Goal: Entertainment & Leisure: Consume media (video, audio)

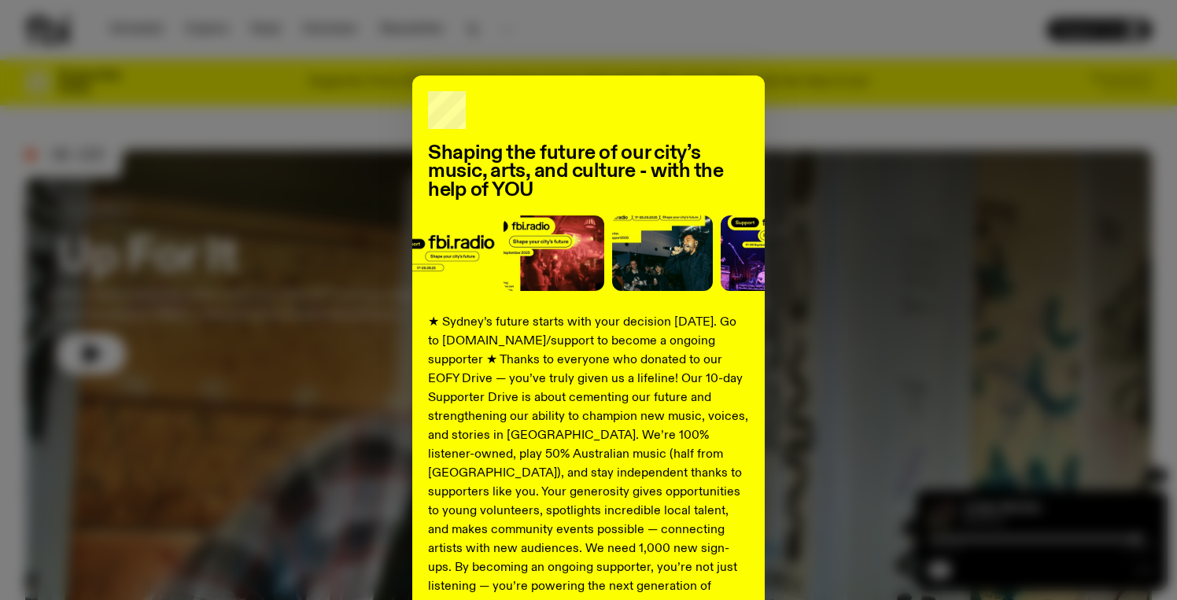
click at [848, 134] on div "Shaping the future of our city’s music, arts, and culture - with the help of YO…" at bounding box center [588, 399] width 1126 height 647
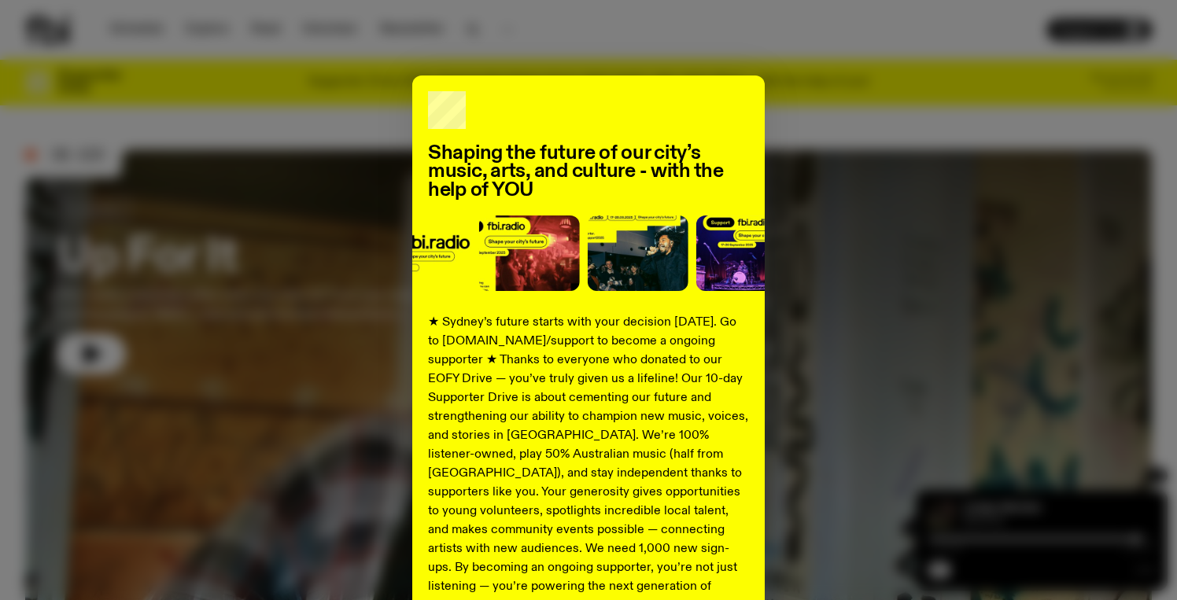
click at [844, 134] on div "Shaping the future of our city’s music, arts, and culture - with the help of YO…" at bounding box center [588, 399] width 1126 height 647
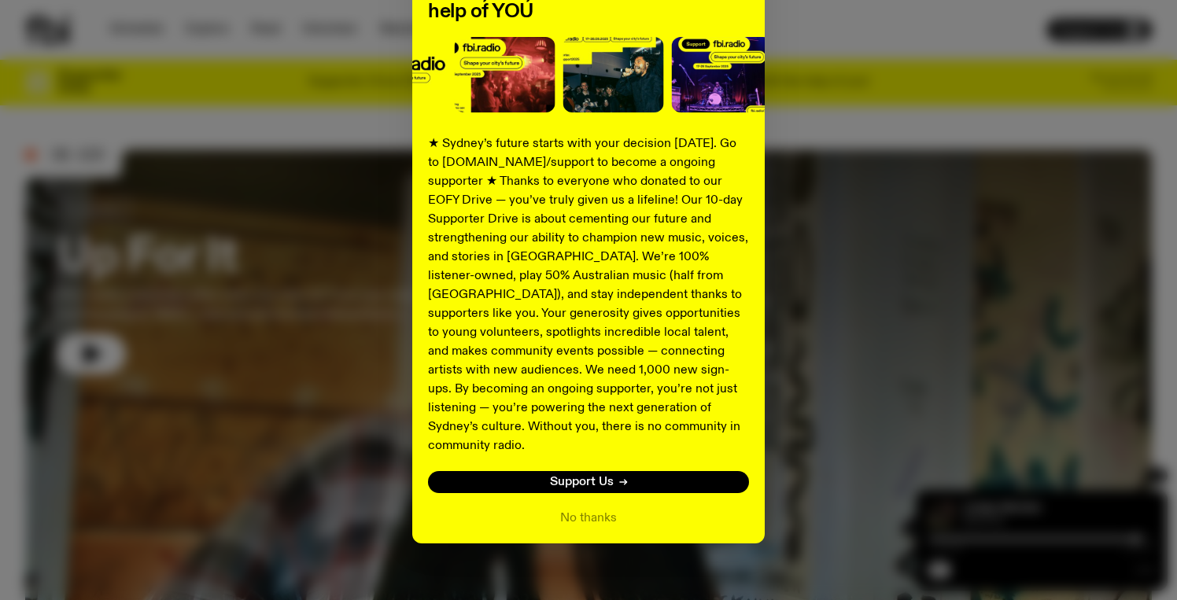
scroll to position [178, 0]
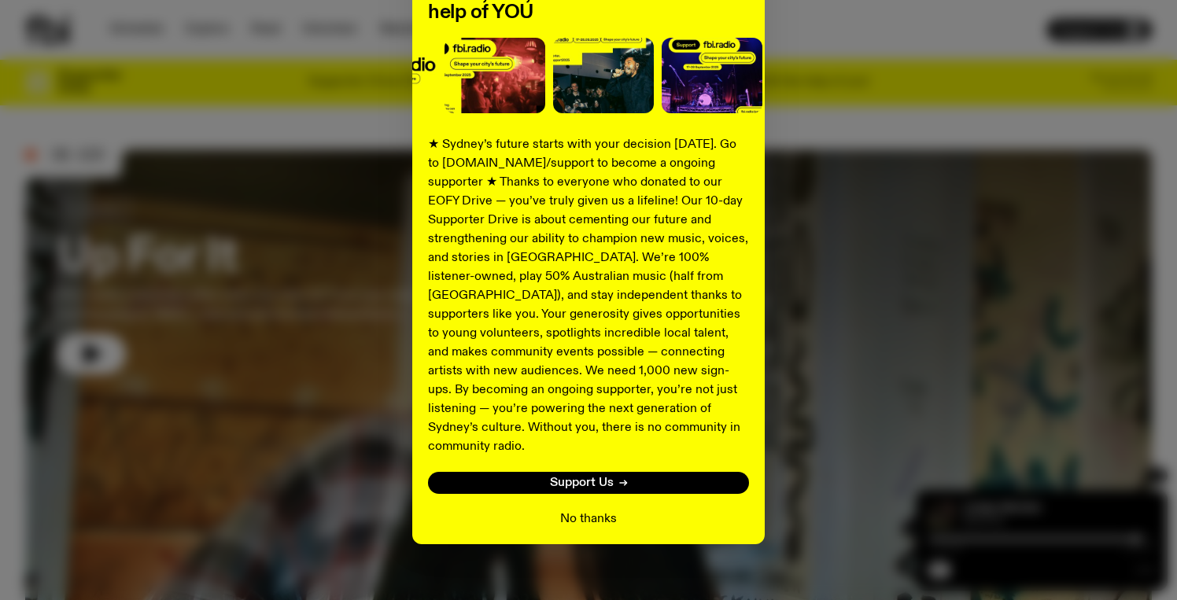
click at [589, 510] on button "No thanks" at bounding box center [588, 519] width 57 height 19
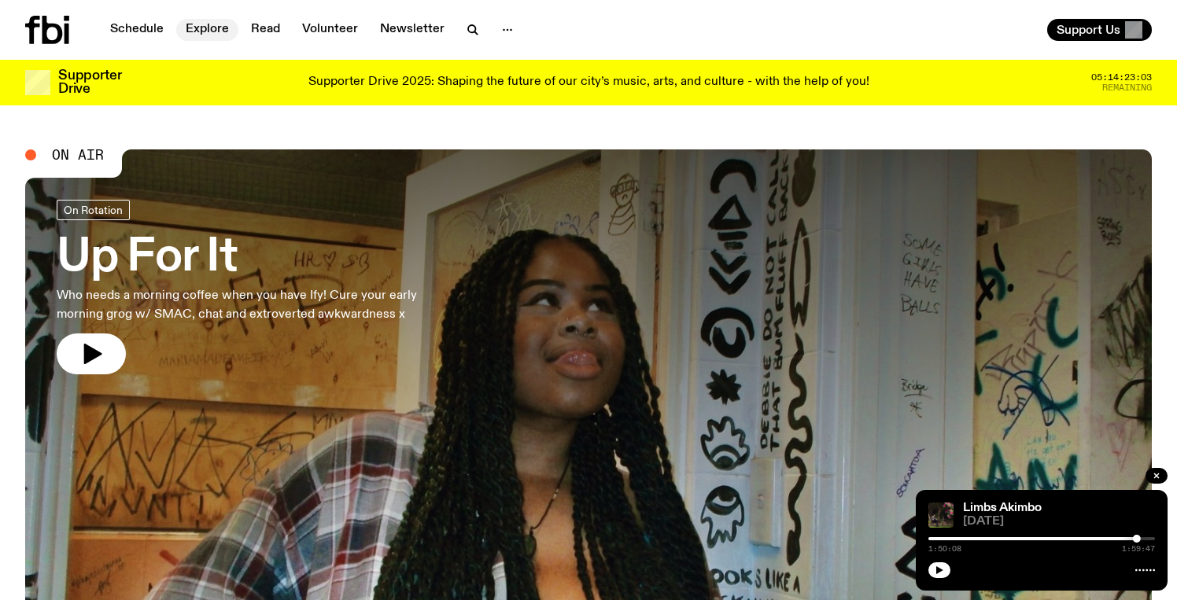
click at [204, 31] on link "Explore" at bounding box center [207, 30] width 62 height 22
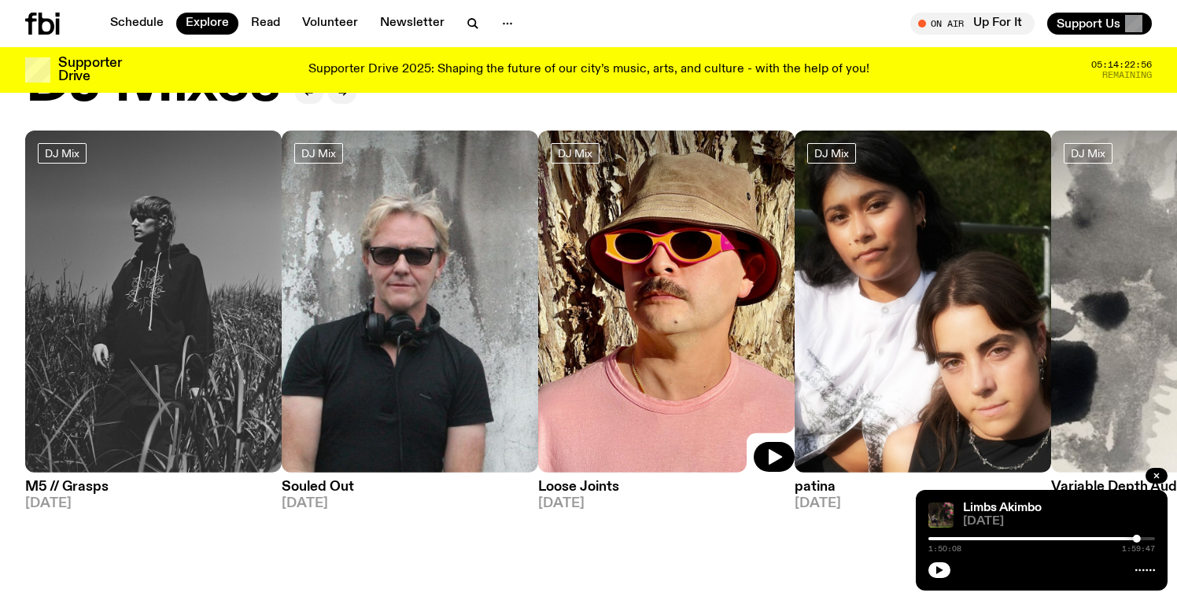
scroll to position [84, 0]
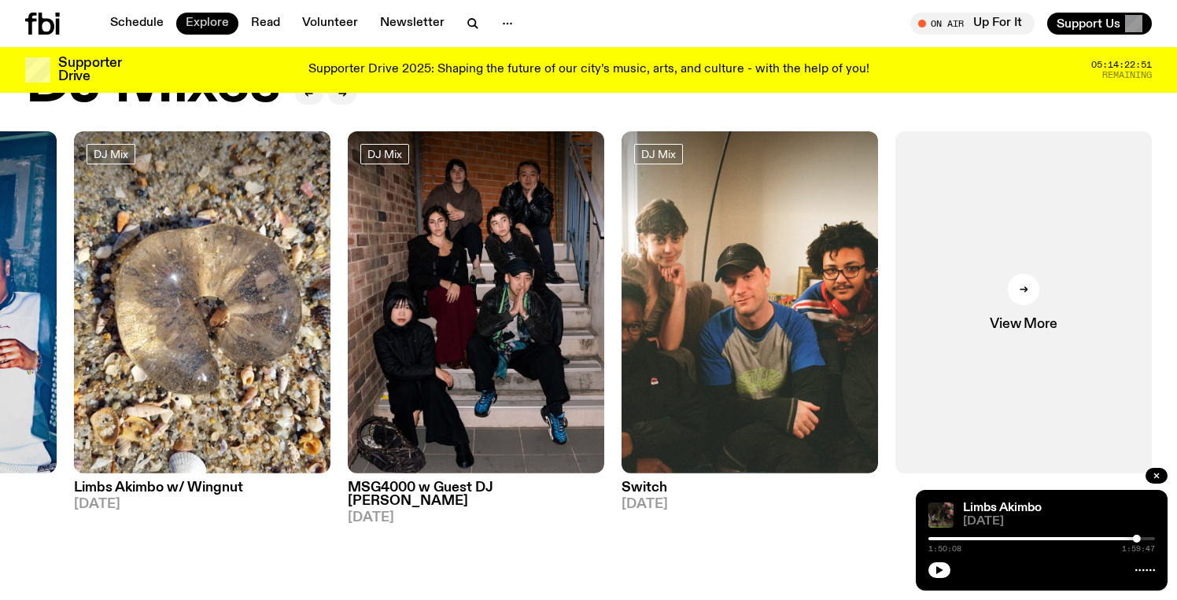
click at [216, 23] on link "Explore" at bounding box center [207, 24] width 62 height 22
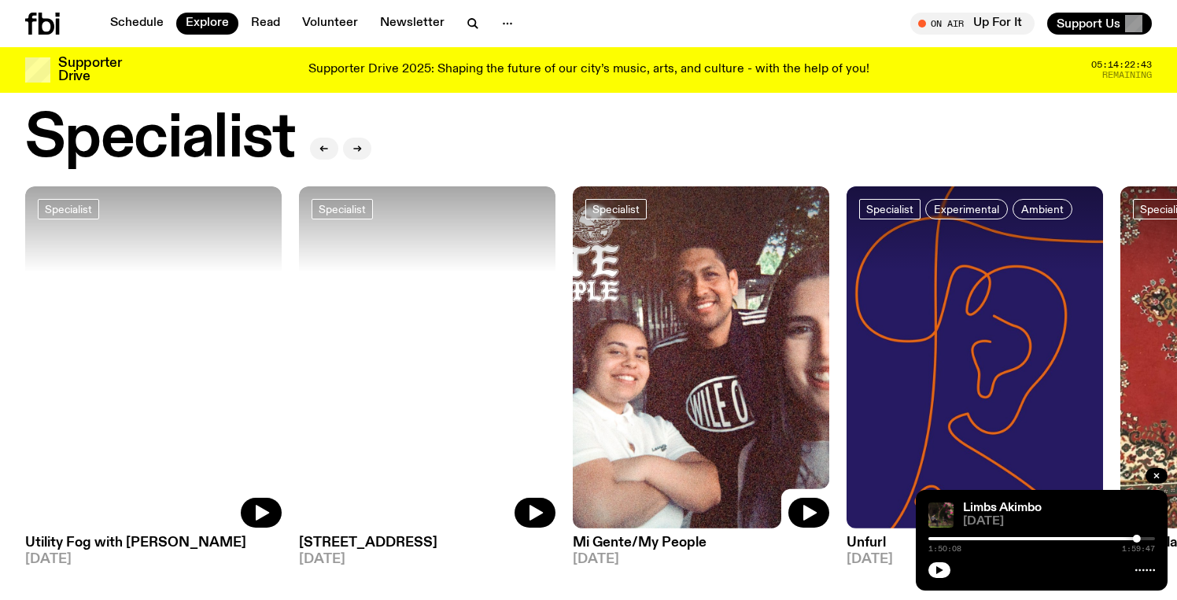
scroll to position [1185, 0]
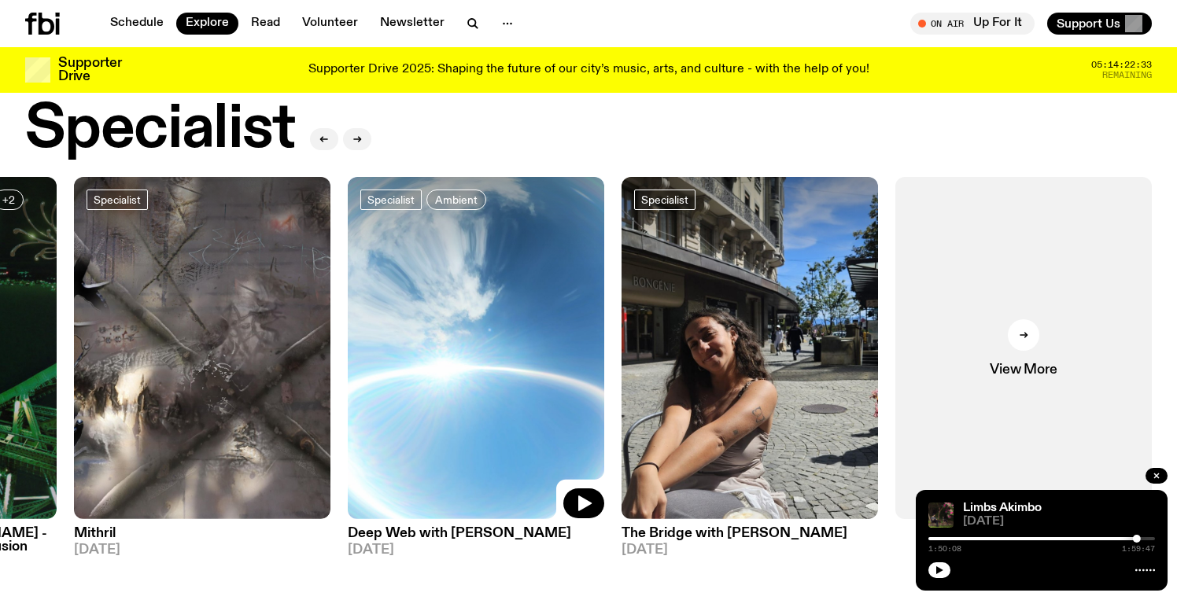
click at [518, 358] on img at bounding box center [476, 348] width 256 height 342
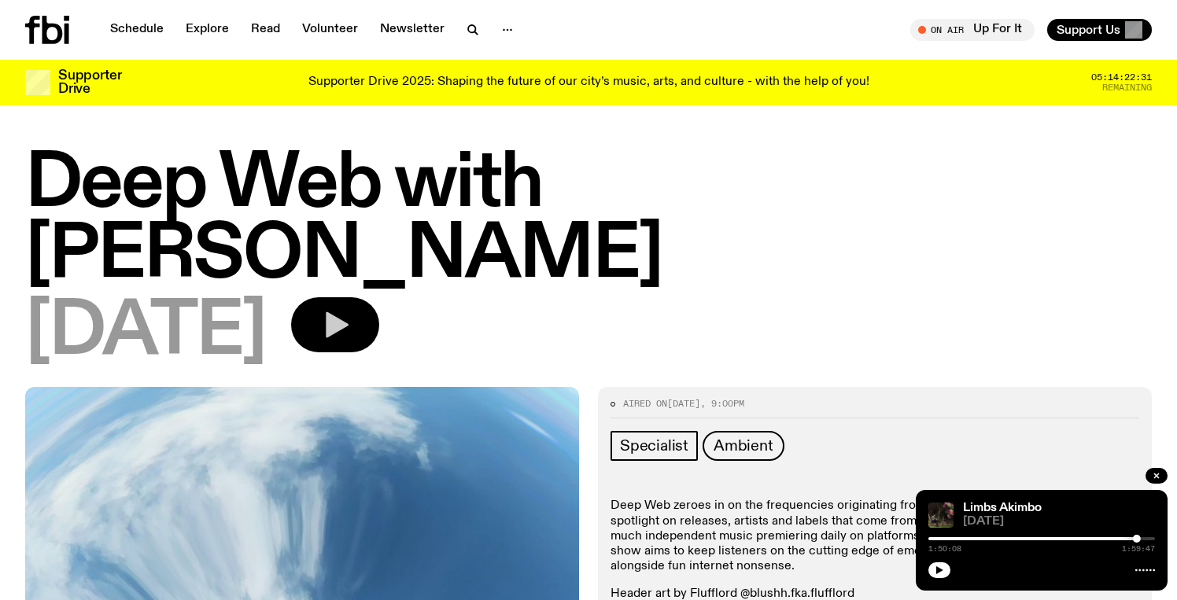
click at [361, 297] on button "button" at bounding box center [335, 324] width 88 height 55
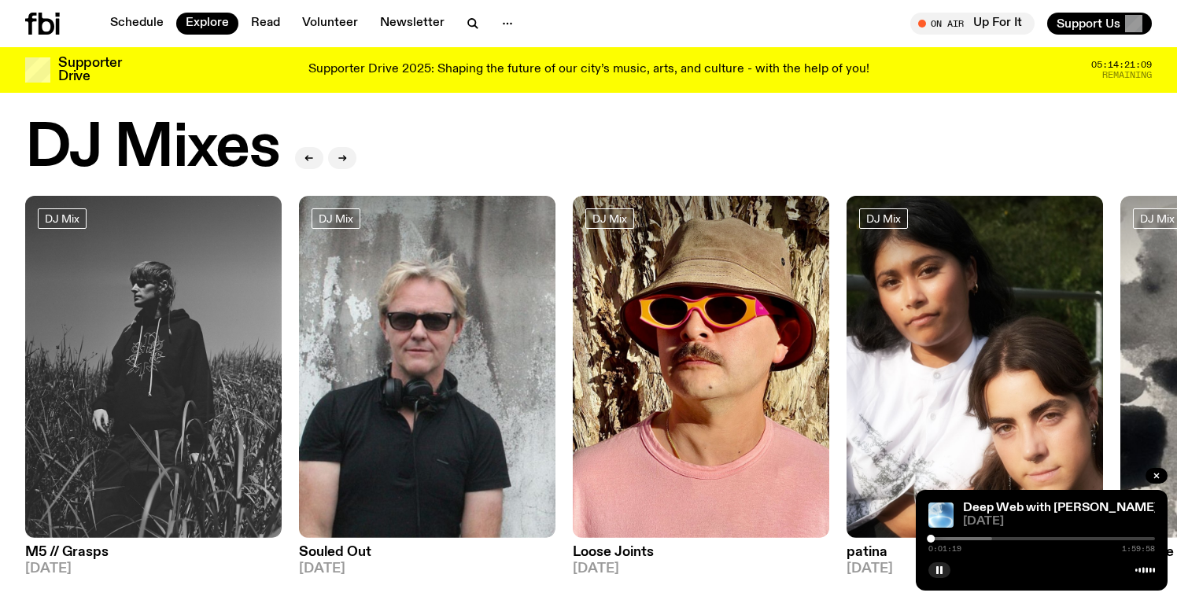
scroll to position [20, 0]
click at [394, 328] on img at bounding box center [427, 366] width 256 height 342
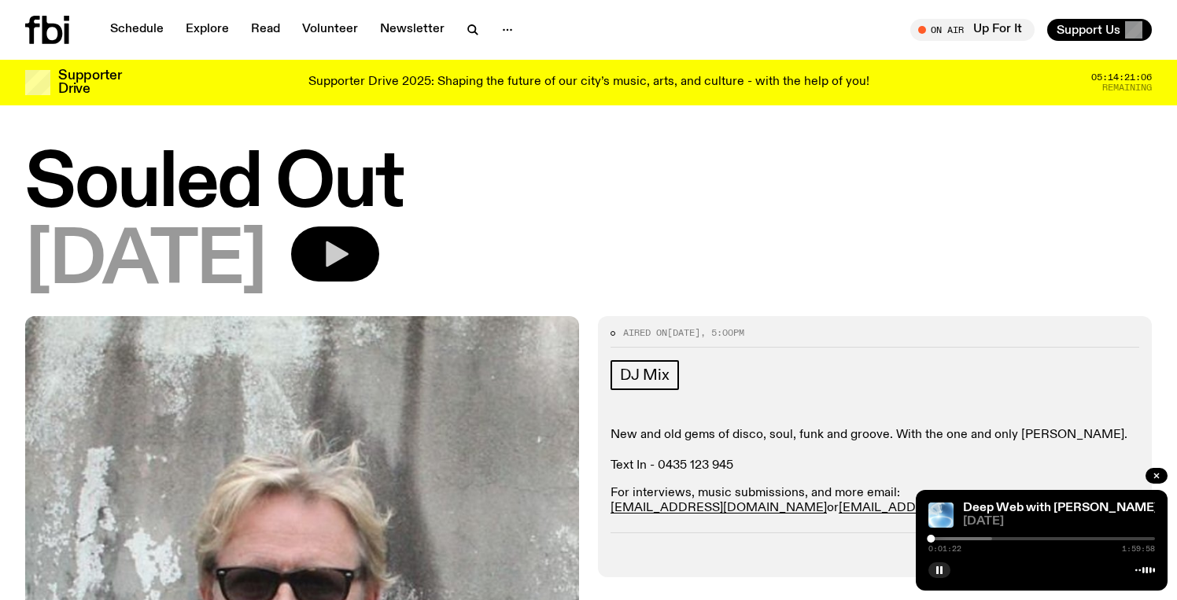
click at [347, 245] on button "button" at bounding box center [335, 254] width 88 height 55
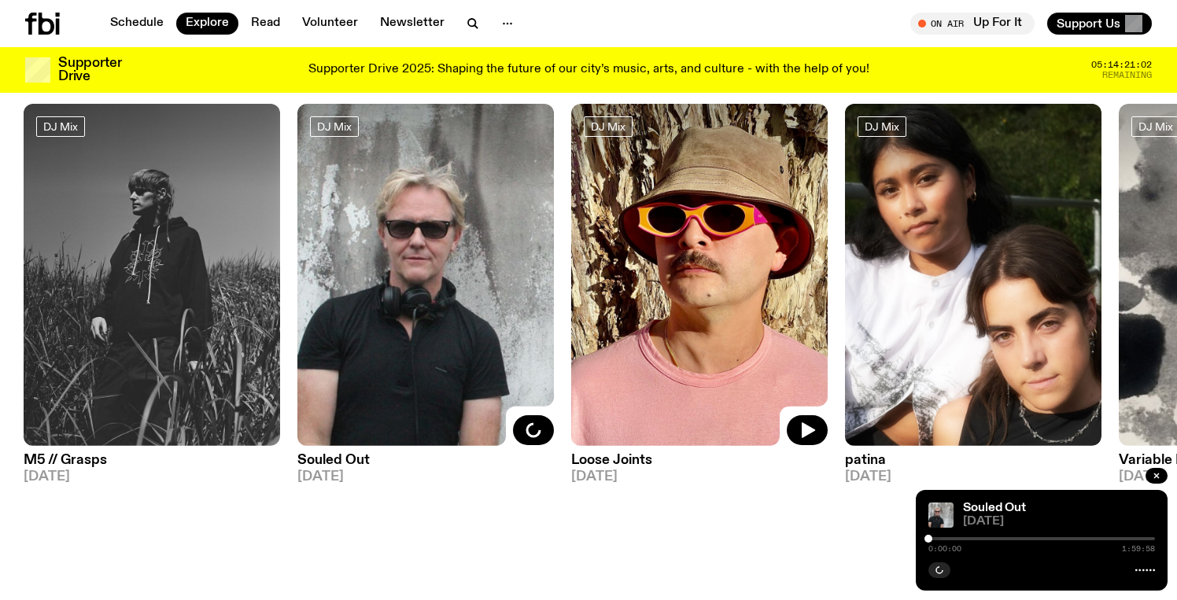
scroll to position [115, 0]
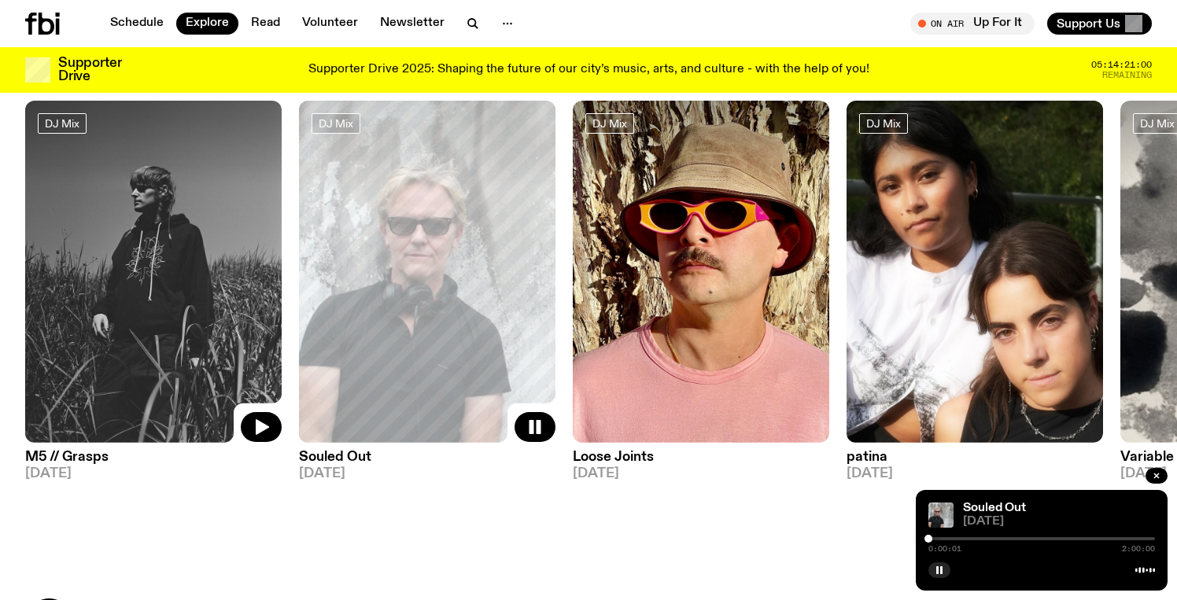
click at [148, 295] on img at bounding box center [153, 272] width 256 height 342
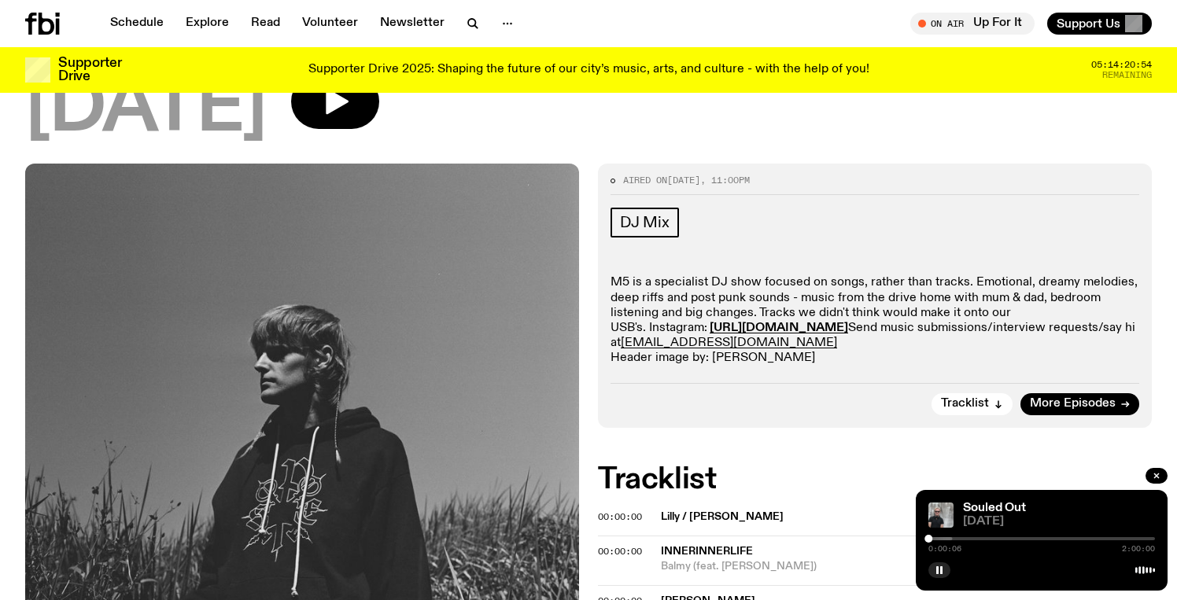
scroll to position [142, 0]
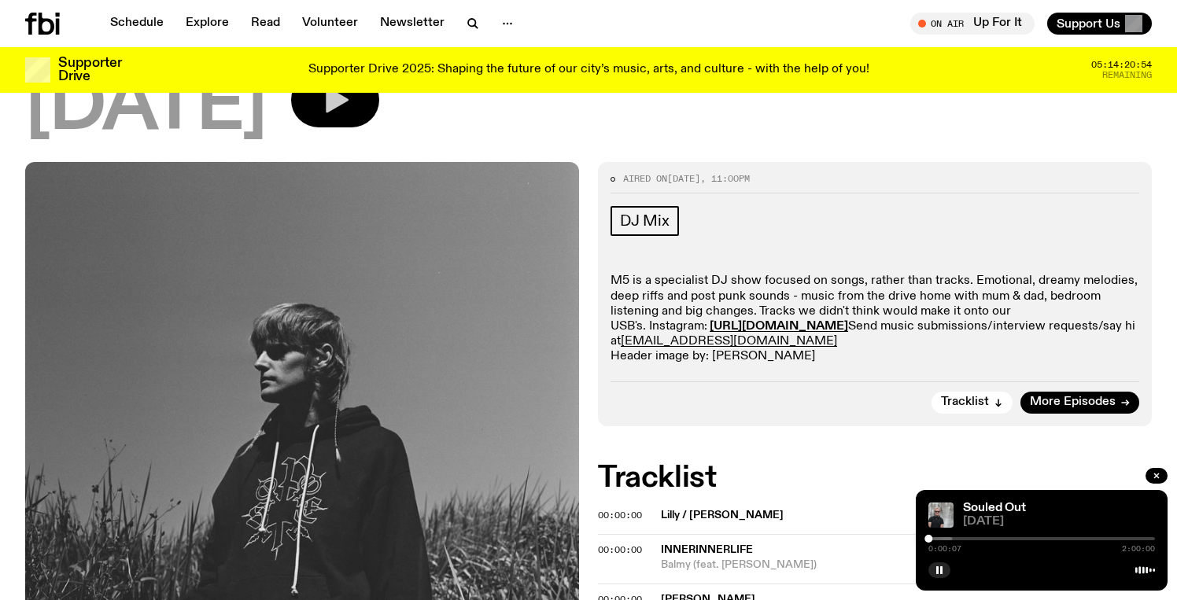
click at [351, 111] on icon "button" at bounding box center [334, 99] width 31 height 31
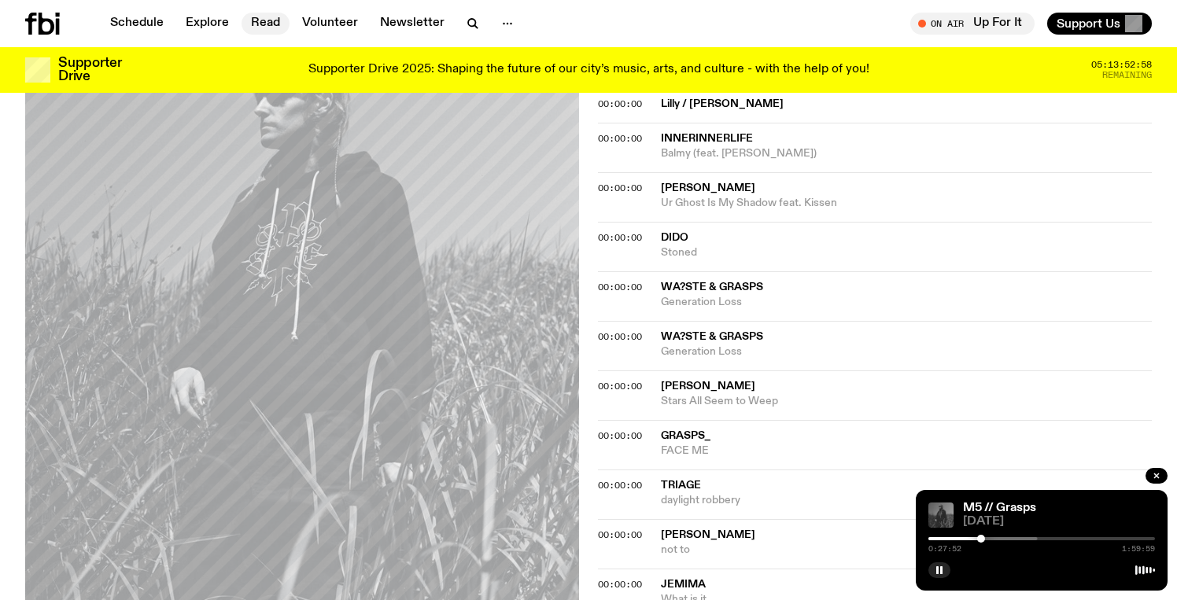
scroll to position [558, 0]
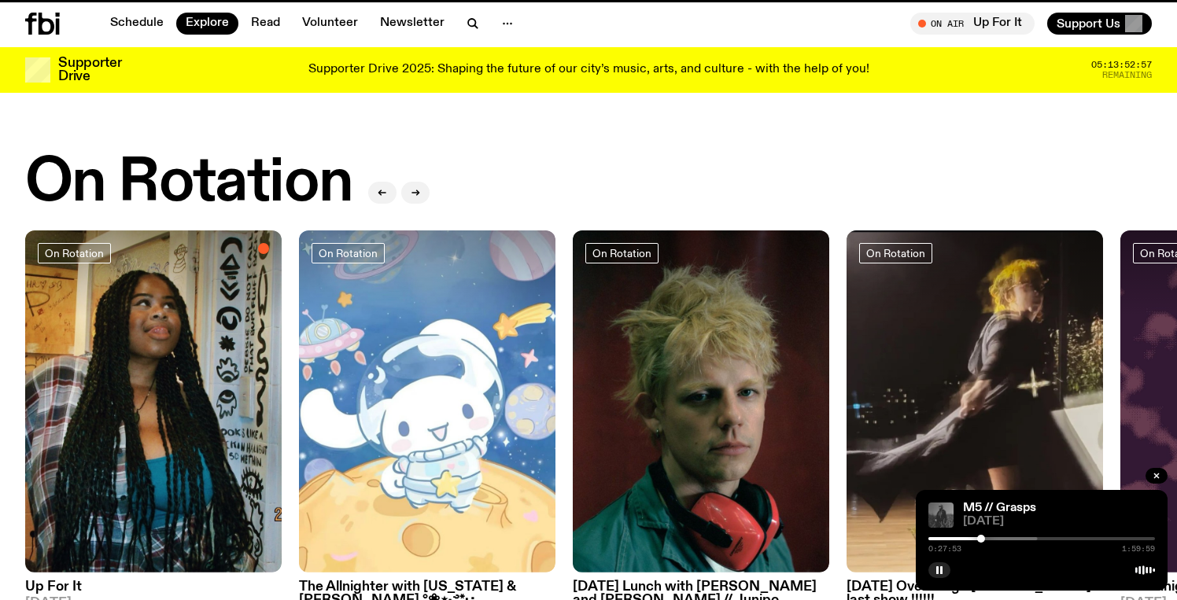
scroll to position [115, 0]
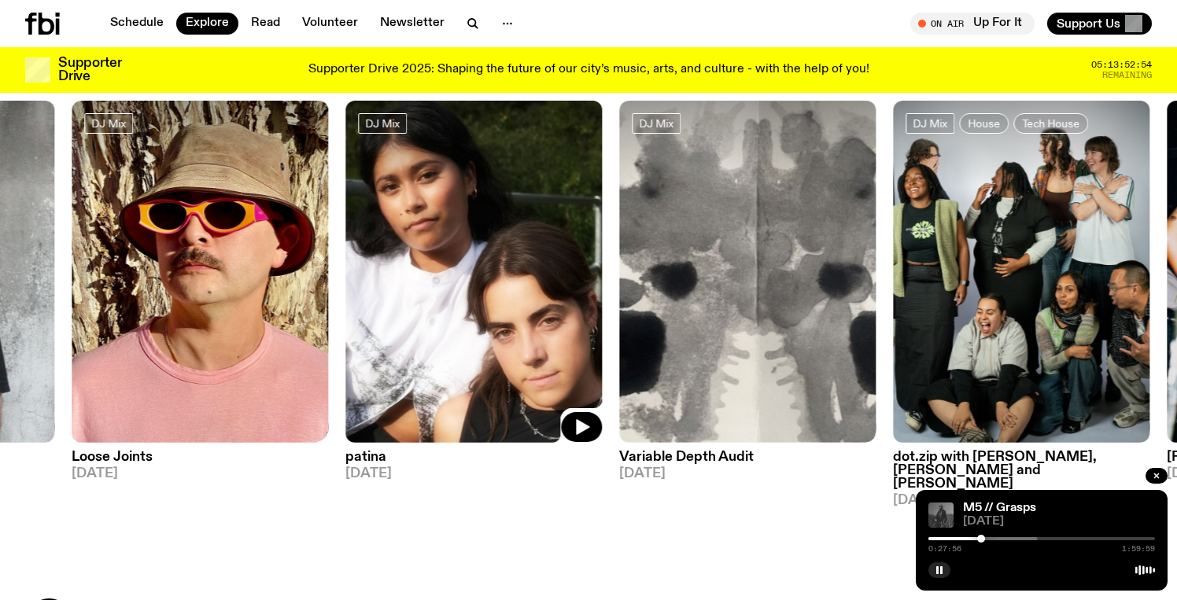
click at [770, 274] on img at bounding box center [747, 272] width 256 height 342
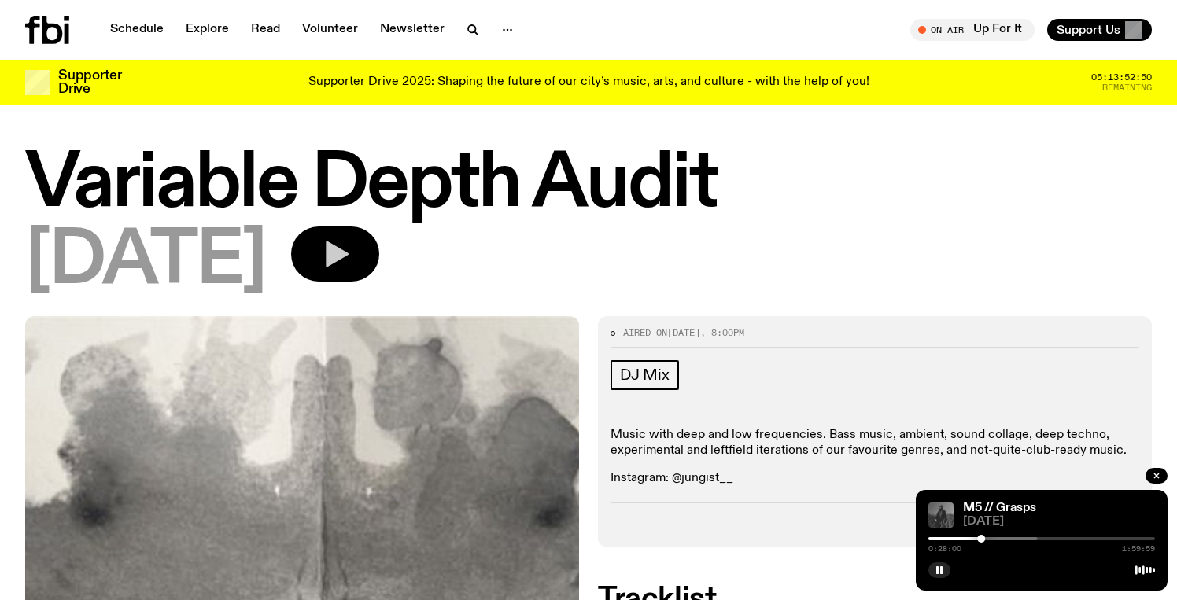
click at [379, 263] on button "button" at bounding box center [335, 254] width 88 height 55
drag, startPoint x: 930, startPoint y: 537, endPoint x: 948, endPoint y: 537, distance: 17.3
click at [948, 537] on div at bounding box center [948, 539] width 8 height 8
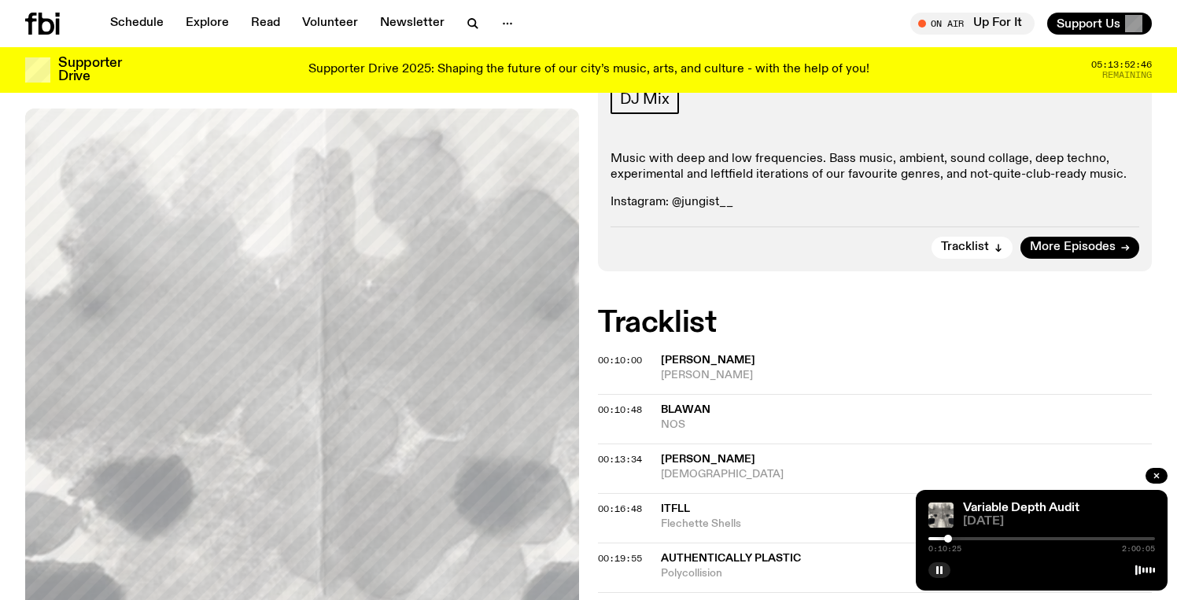
scroll to position [267, 0]
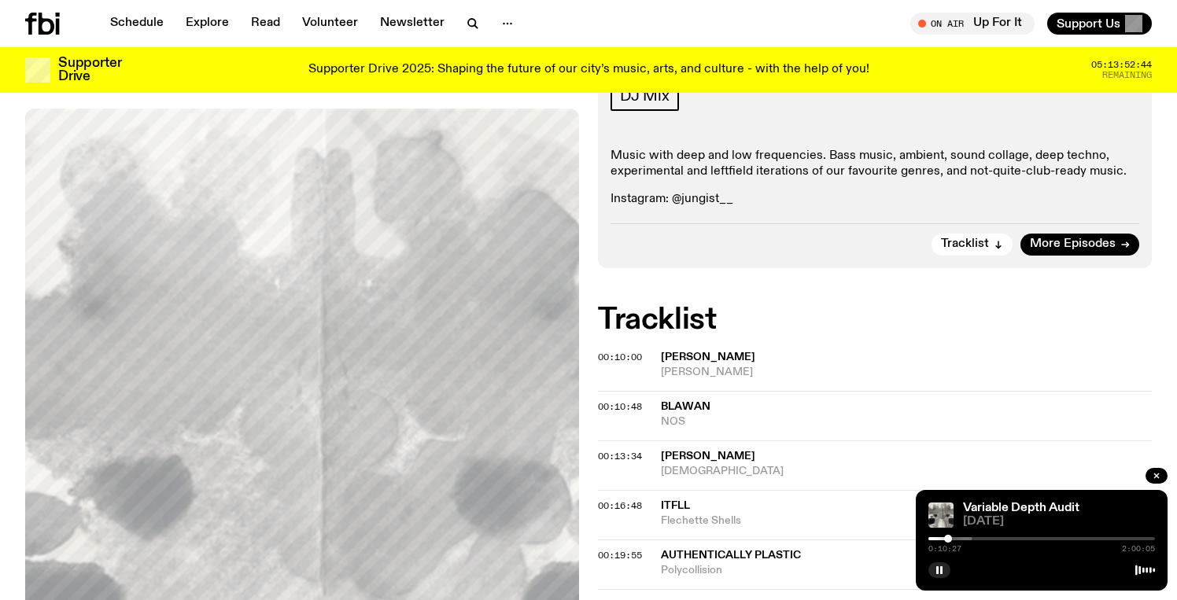
click at [960, 538] on div at bounding box center [859, 538] width 227 height 3
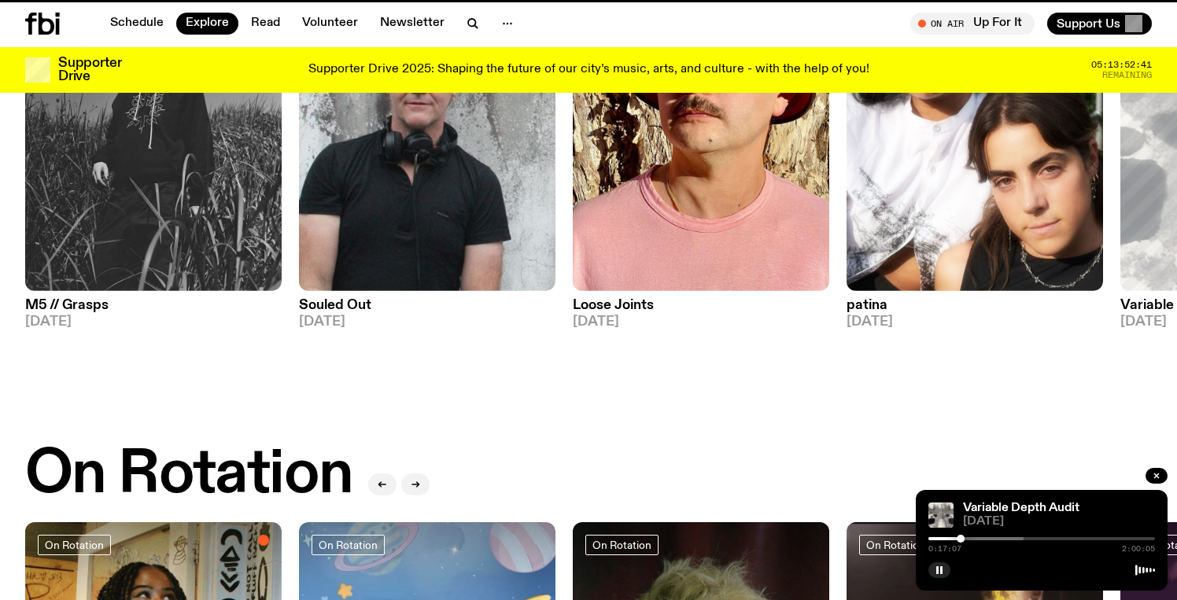
scroll to position [115, 0]
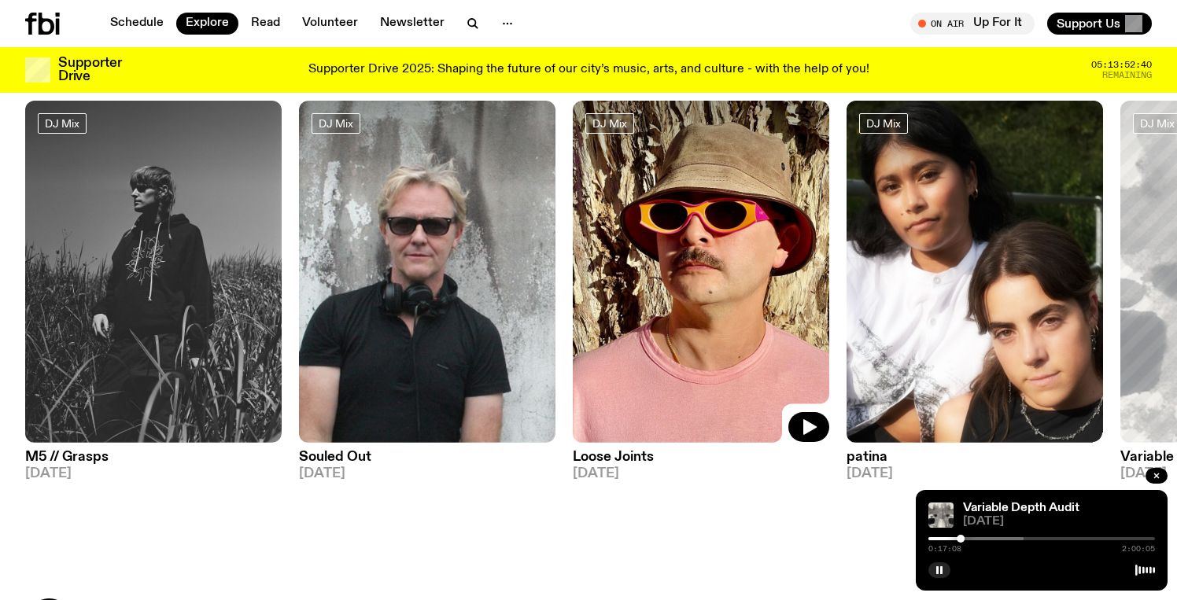
click at [721, 300] on img at bounding box center [701, 272] width 256 height 342
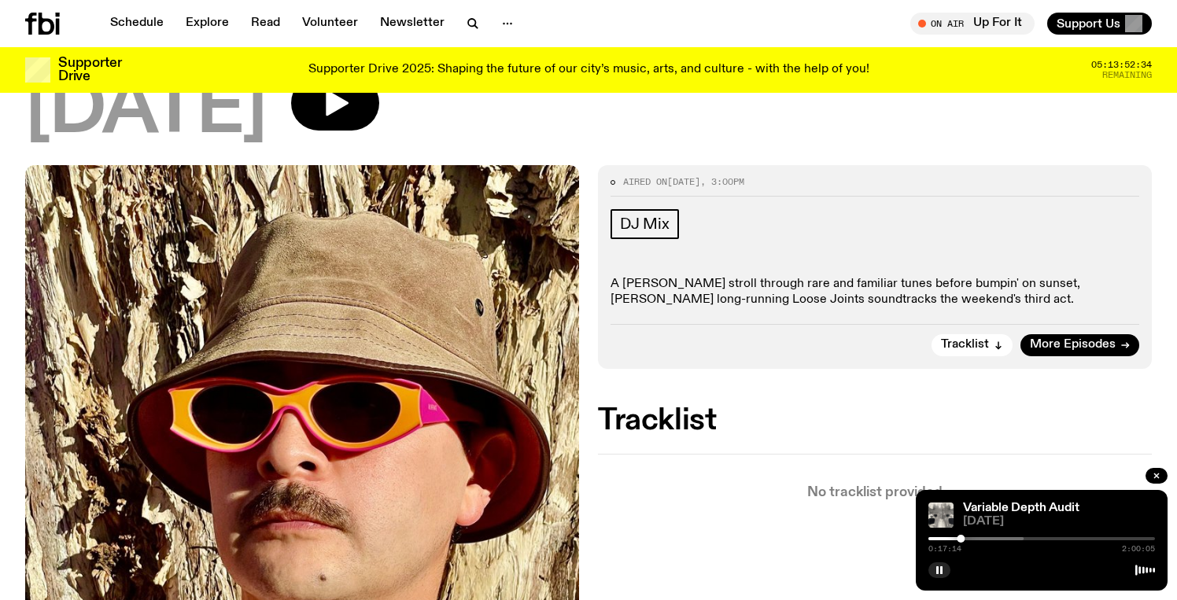
scroll to position [138, 0]
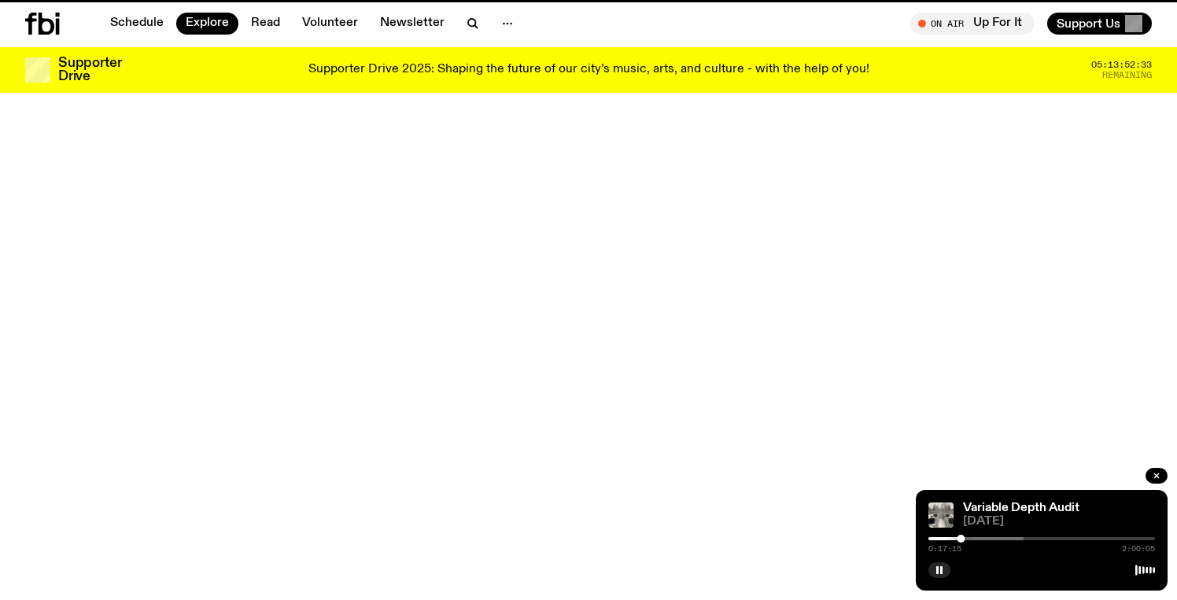
scroll to position [115, 0]
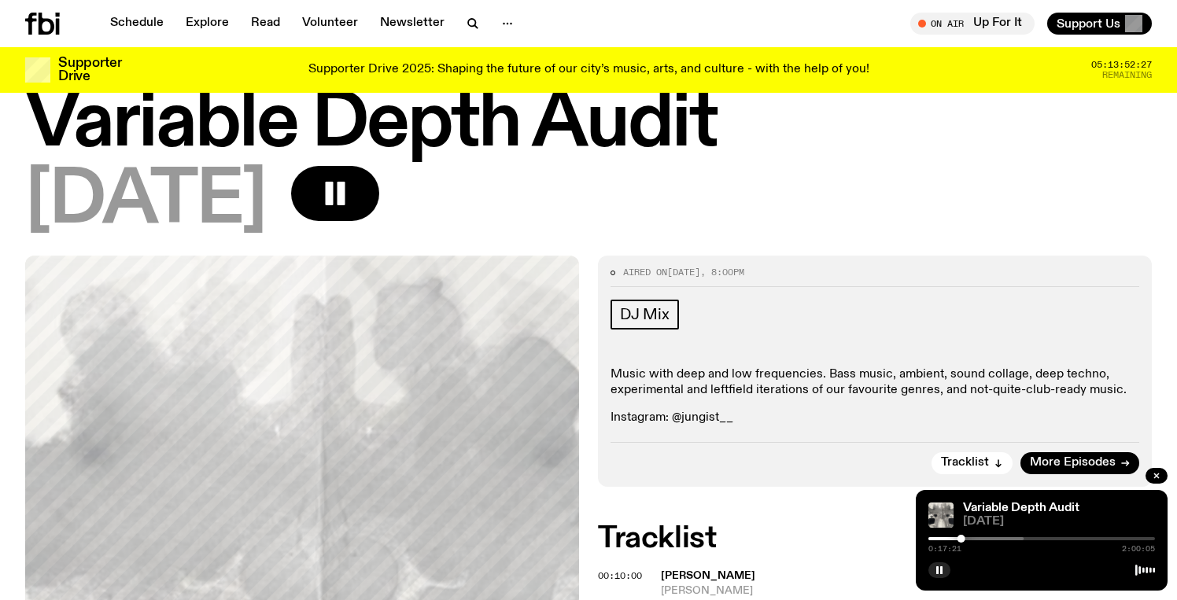
scroll to position [40, 0]
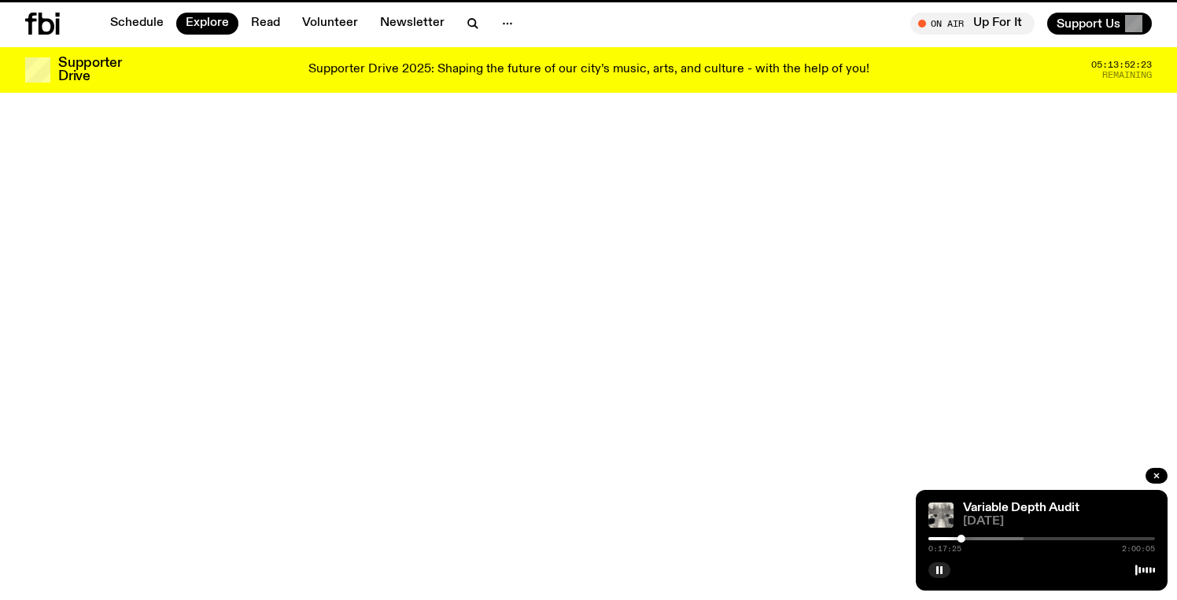
scroll to position [115, 0]
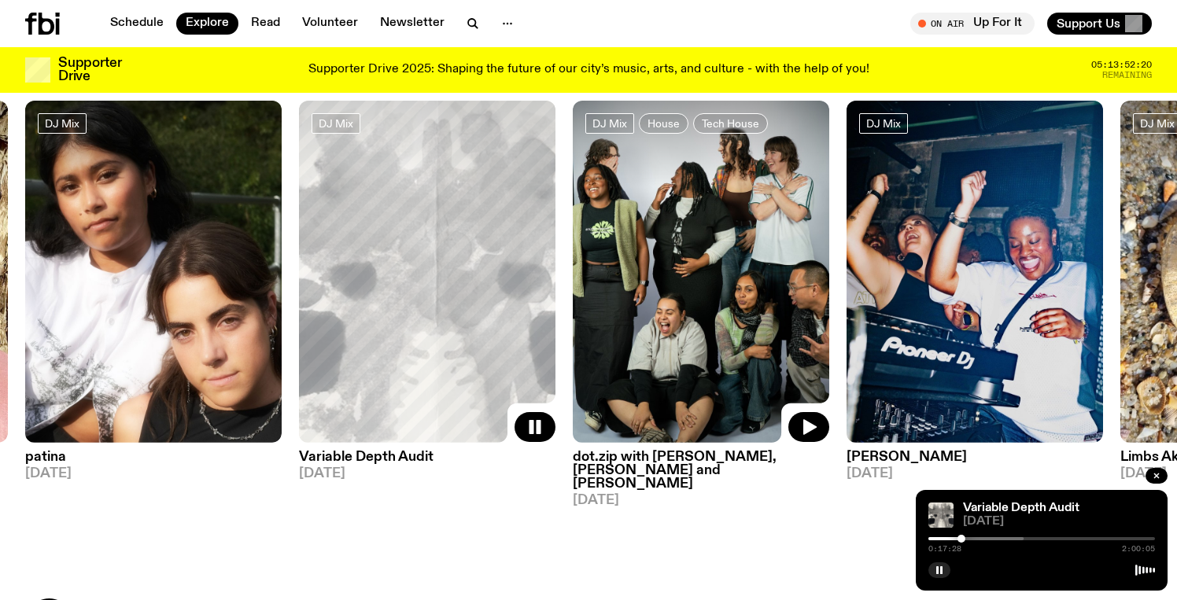
click at [724, 282] on img at bounding box center [701, 272] width 256 height 342
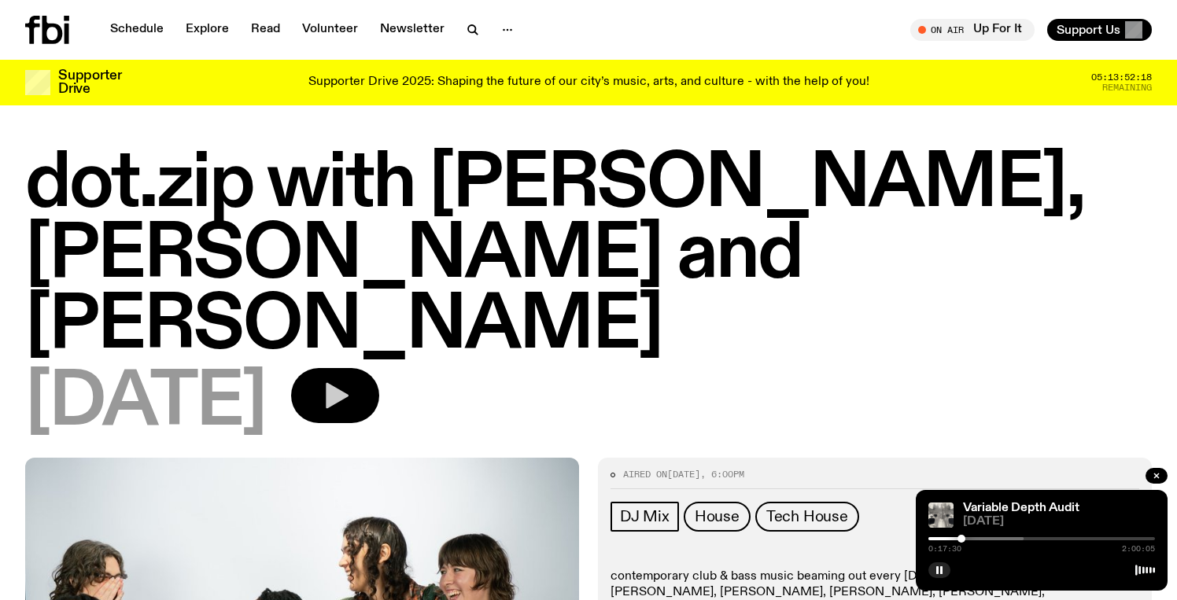
click at [351, 380] on icon "button" at bounding box center [334, 395] width 31 height 31
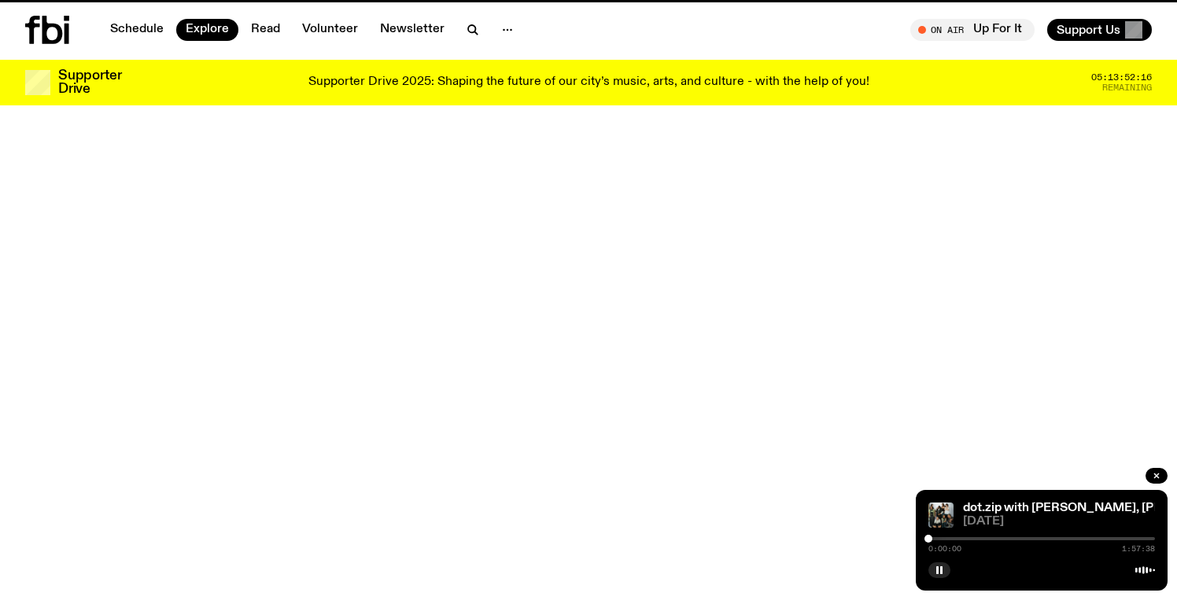
scroll to position [115, 0]
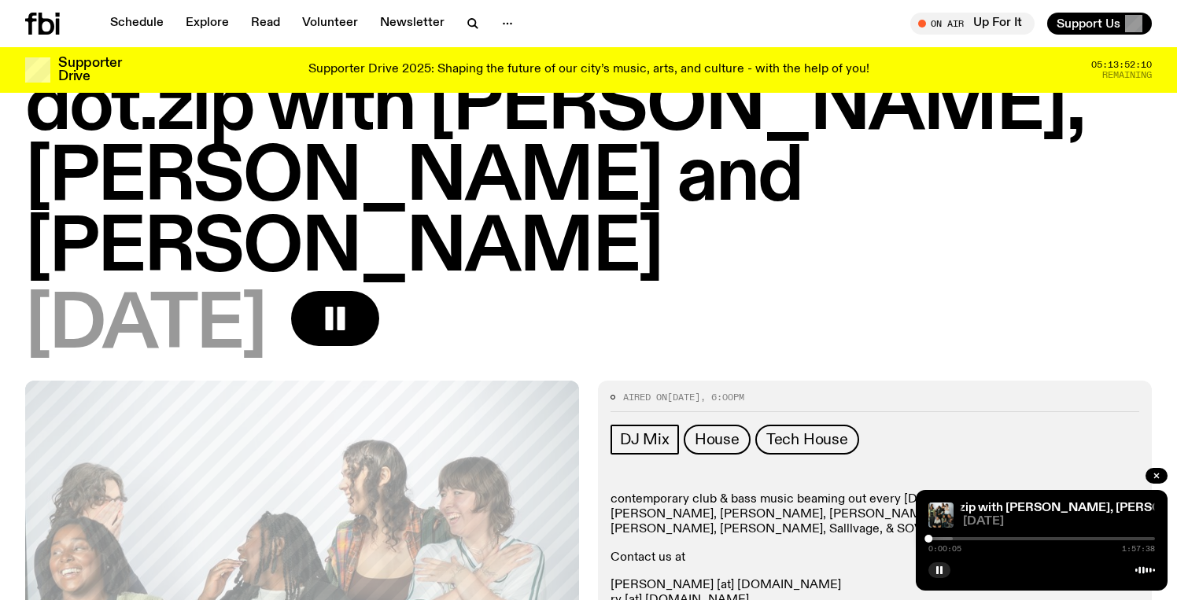
scroll to position [69, 0]
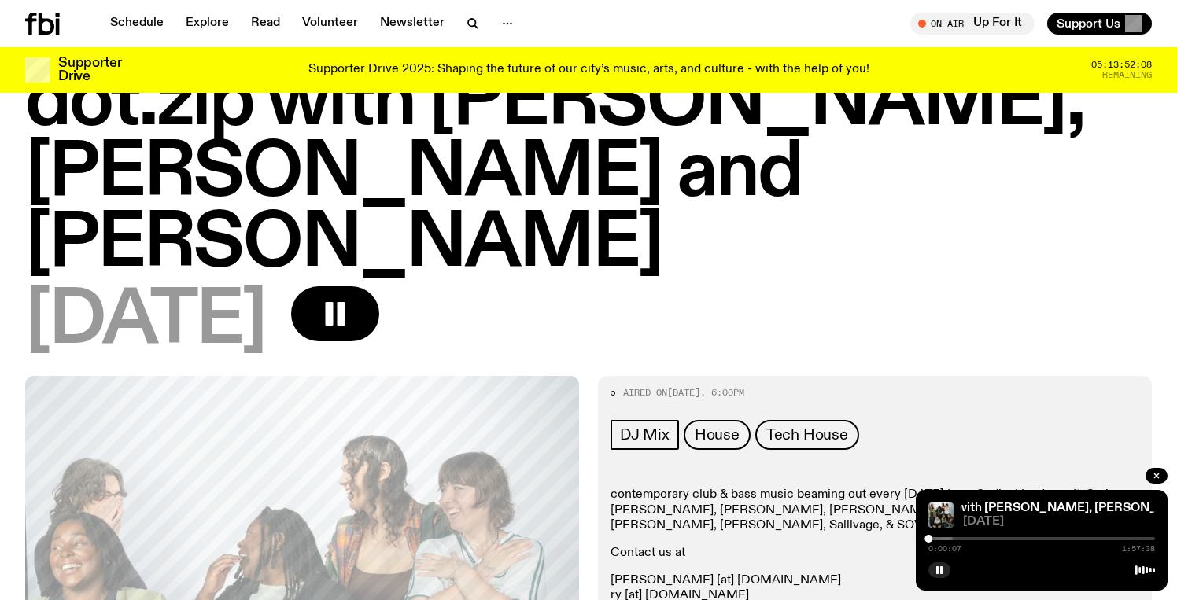
click at [944, 536] on div "0:00:07 1:57:38" at bounding box center [1041, 543] width 227 height 19
click at [944, 538] on div at bounding box center [839, 538] width 227 height 3
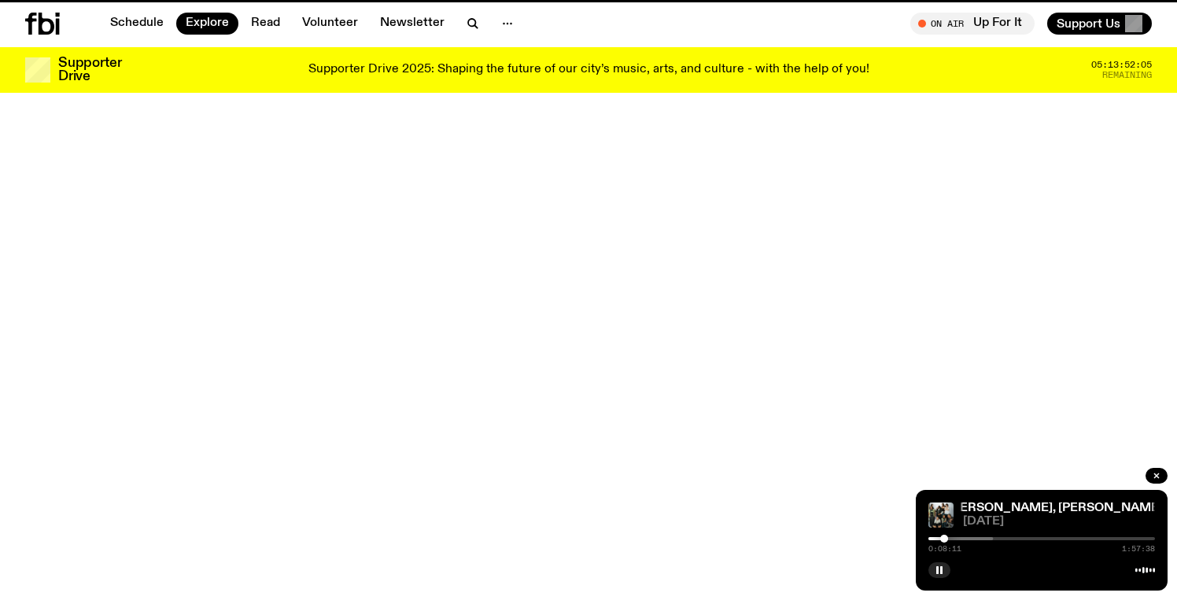
scroll to position [115, 0]
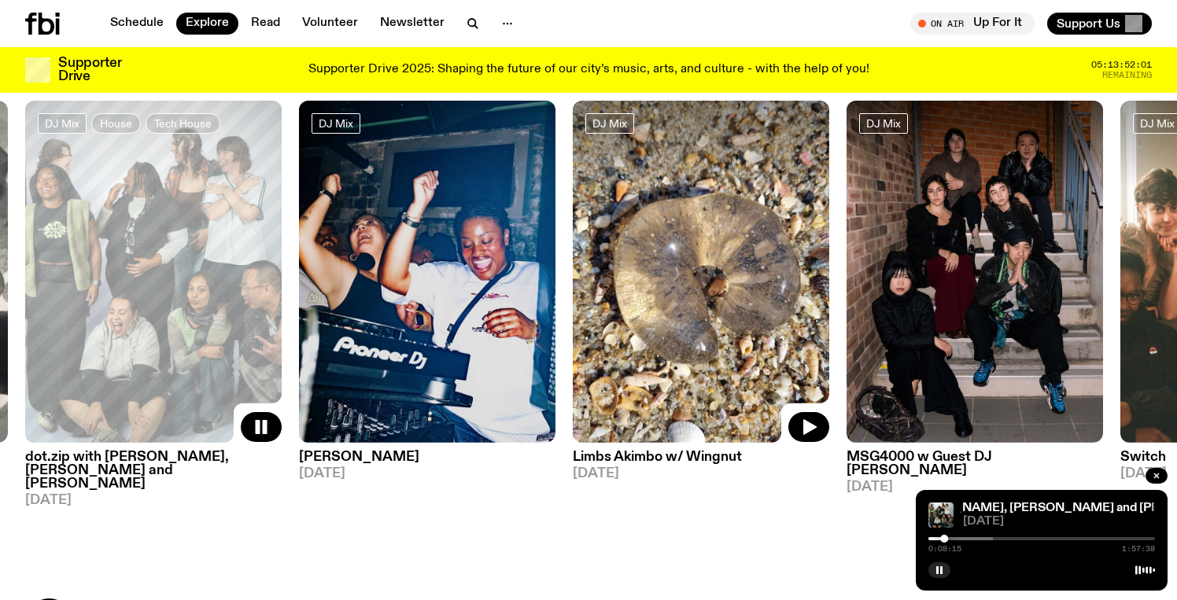
click at [698, 282] on img at bounding box center [701, 272] width 256 height 342
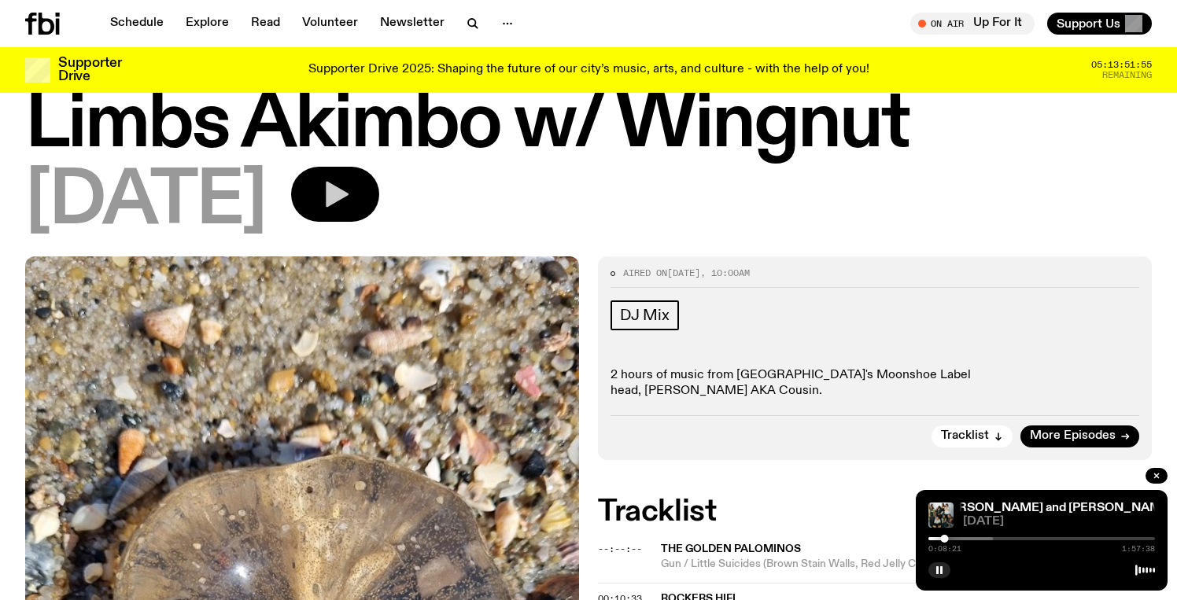
scroll to position [39, 0]
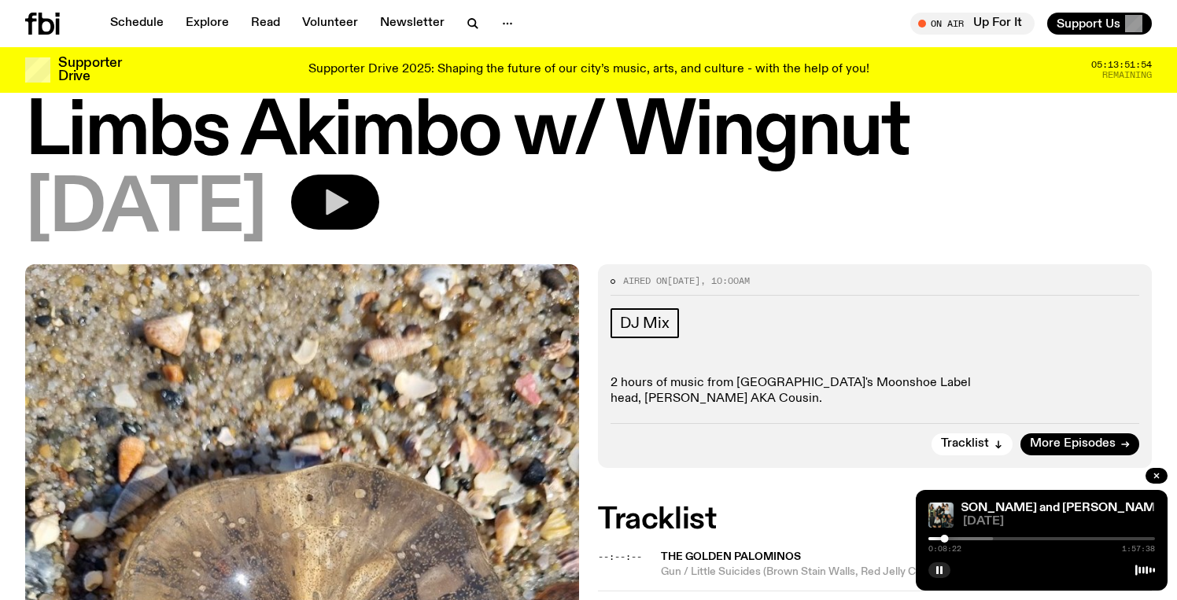
click at [351, 211] on icon "button" at bounding box center [334, 201] width 31 height 31
click at [952, 538] on div at bounding box center [1041, 538] width 227 height 3
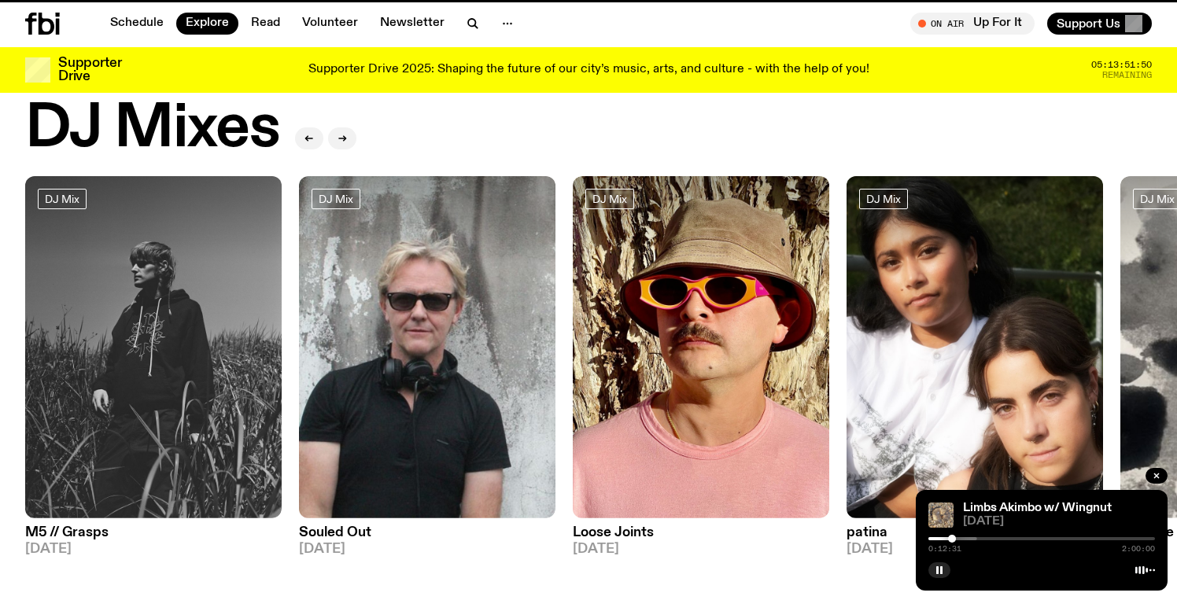
scroll to position [115, 0]
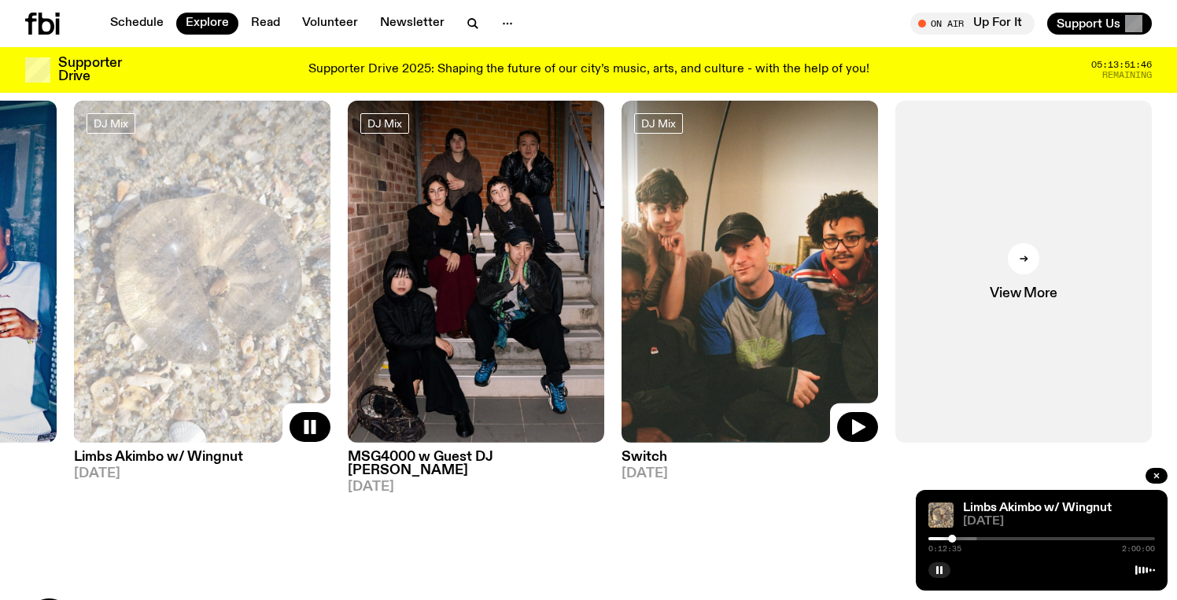
click at [796, 282] on img at bounding box center [749, 272] width 256 height 342
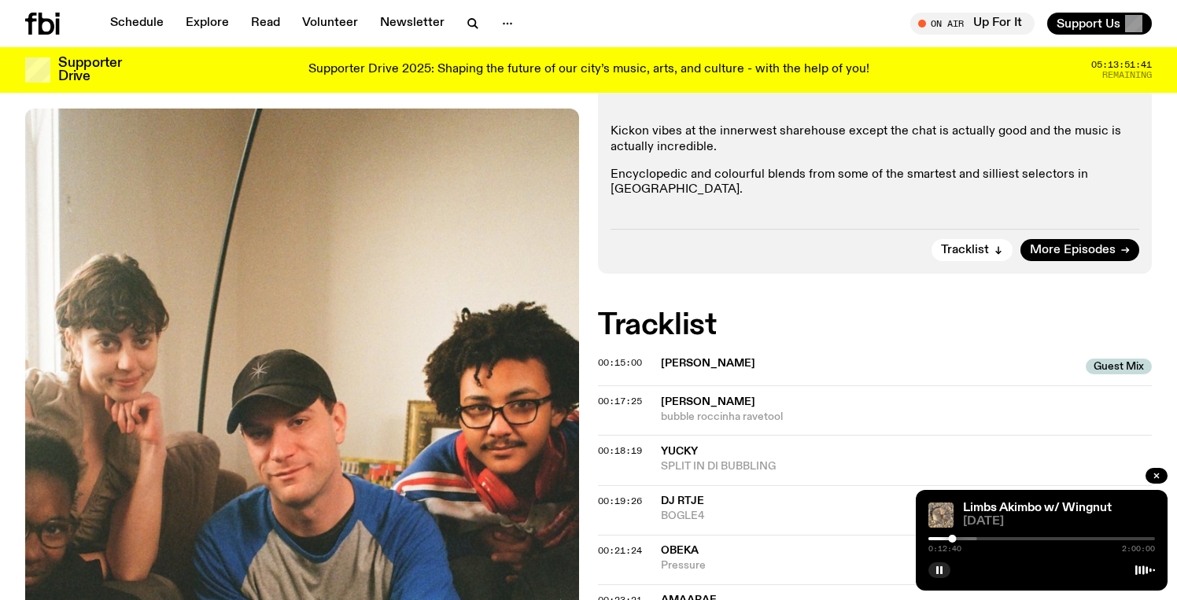
scroll to position [300, 0]
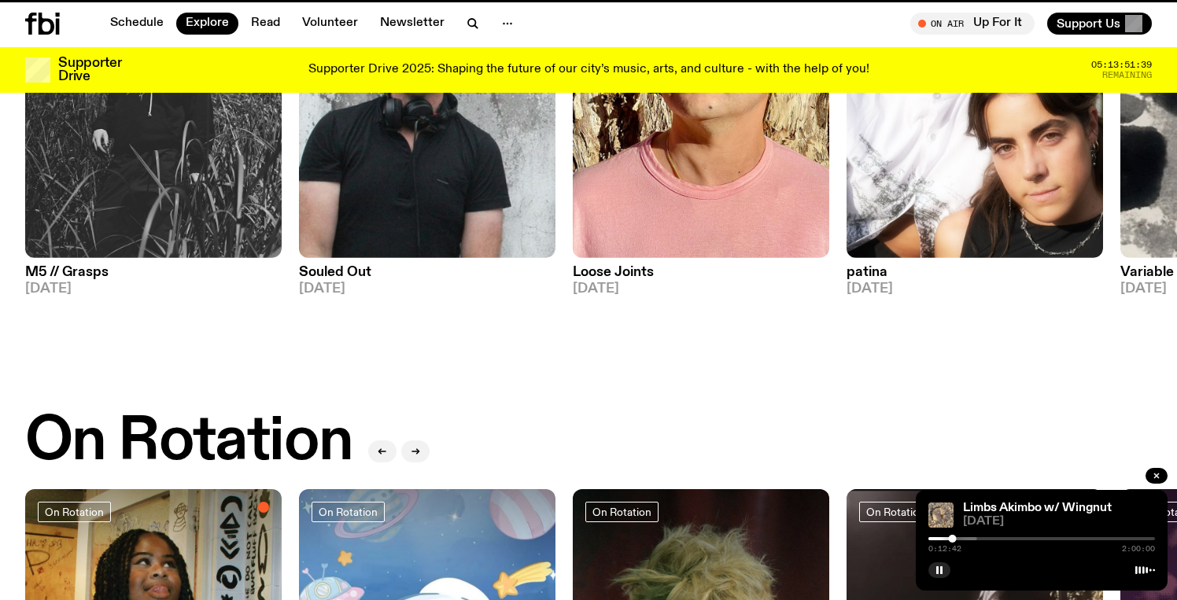
scroll to position [115, 0]
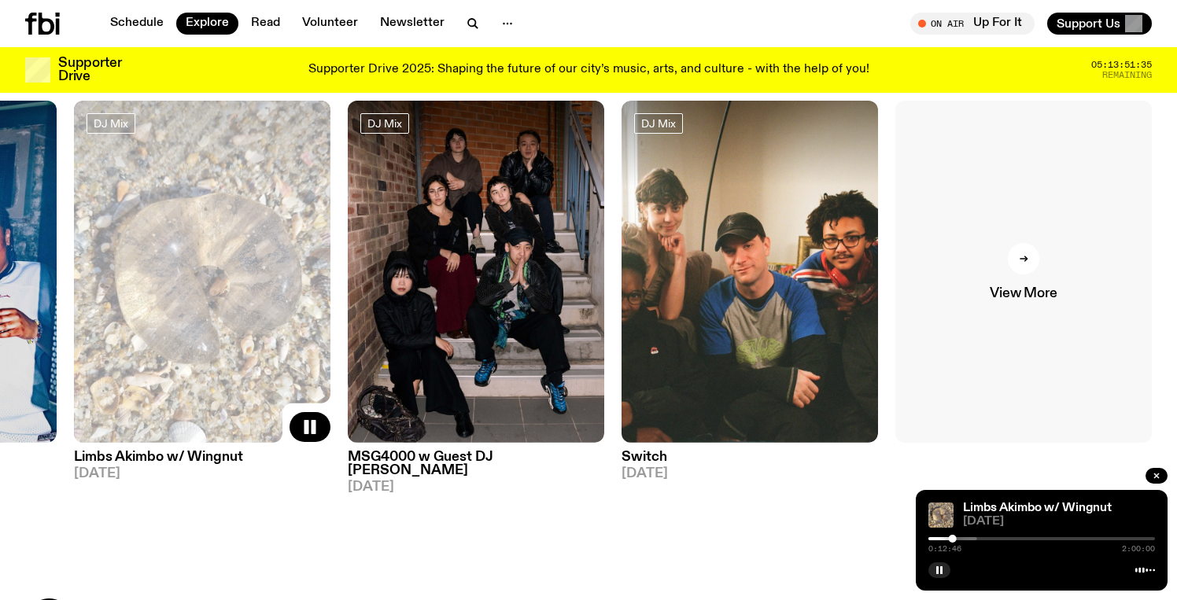
click at [1032, 263] on div at bounding box center [1023, 258] width 31 height 31
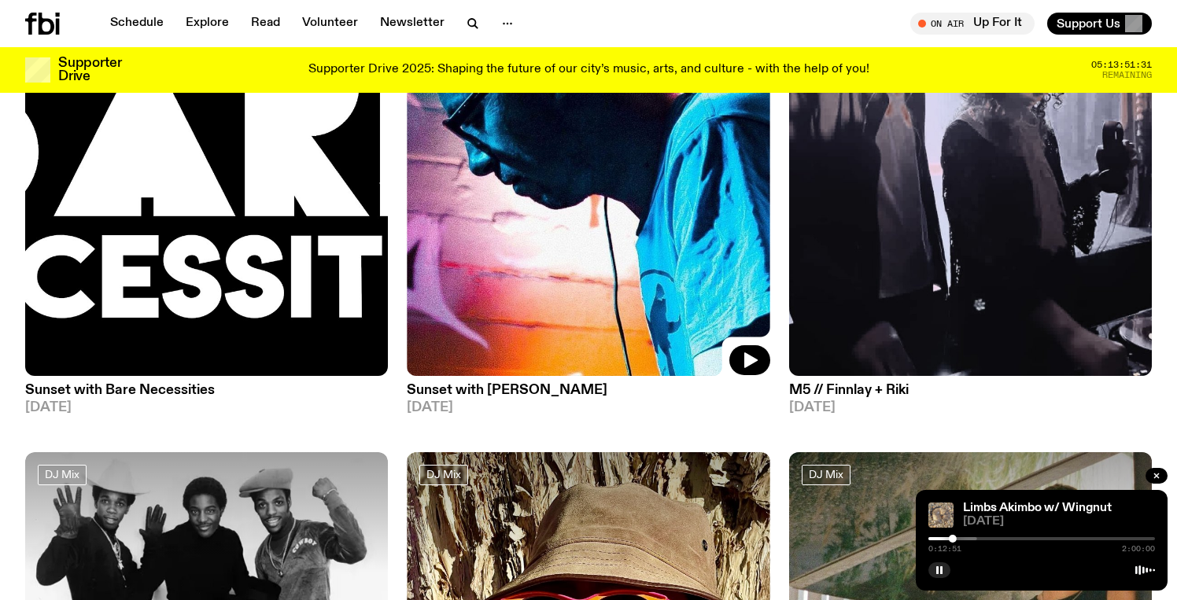
scroll to position [2581, 0]
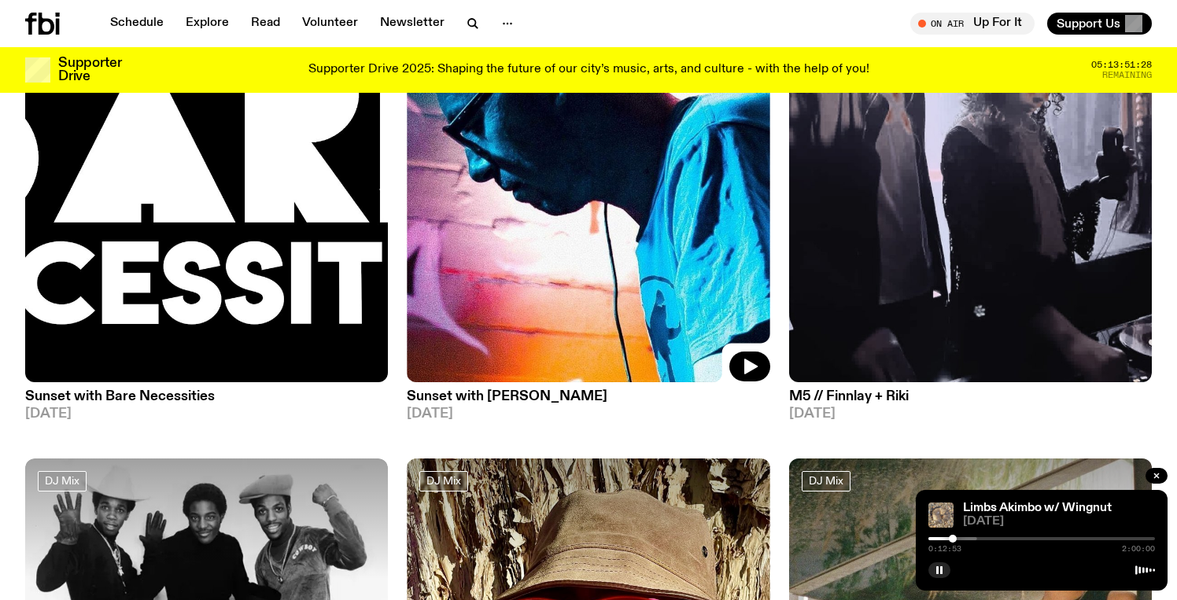
click at [626, 238] on img at bounding box center [588, 141] width 363 height 484
